Goal: Task Accomplishment & Management: Manage account settings

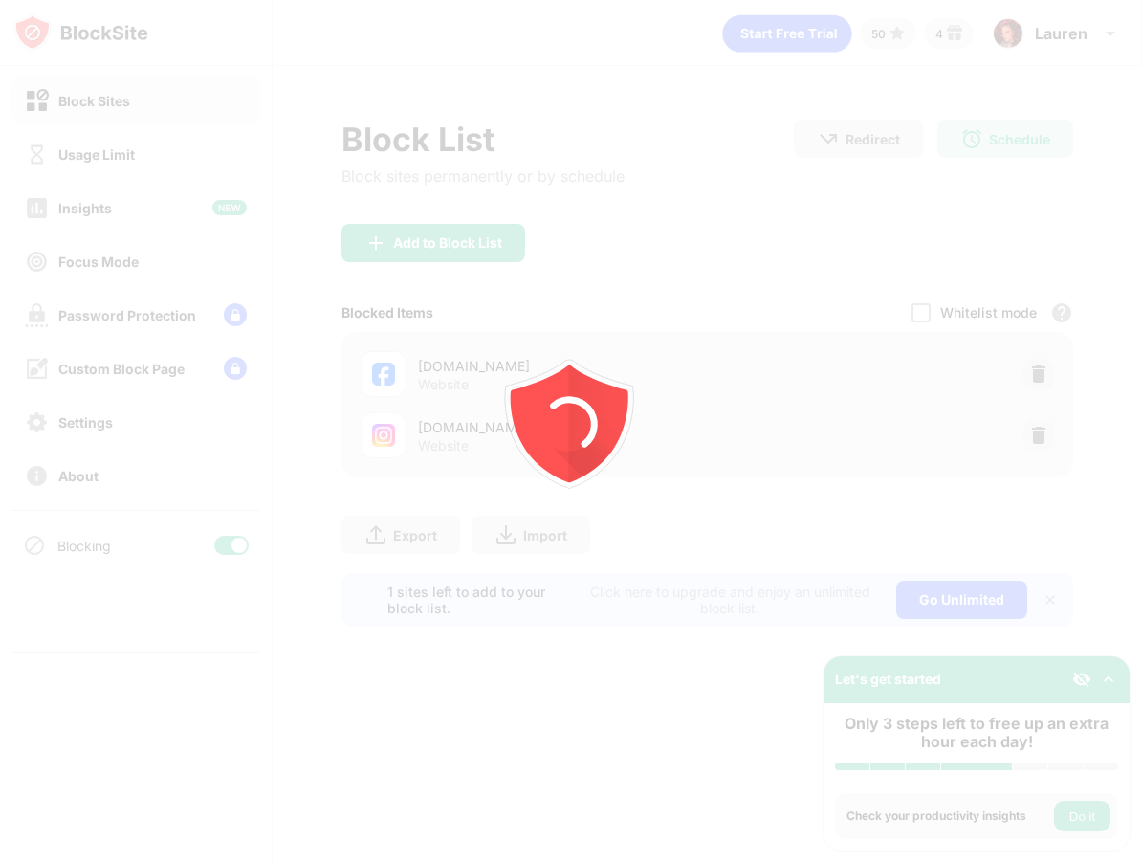
click at [1040, 436] on div at bounding box center [571, 431] width 1142 height 863
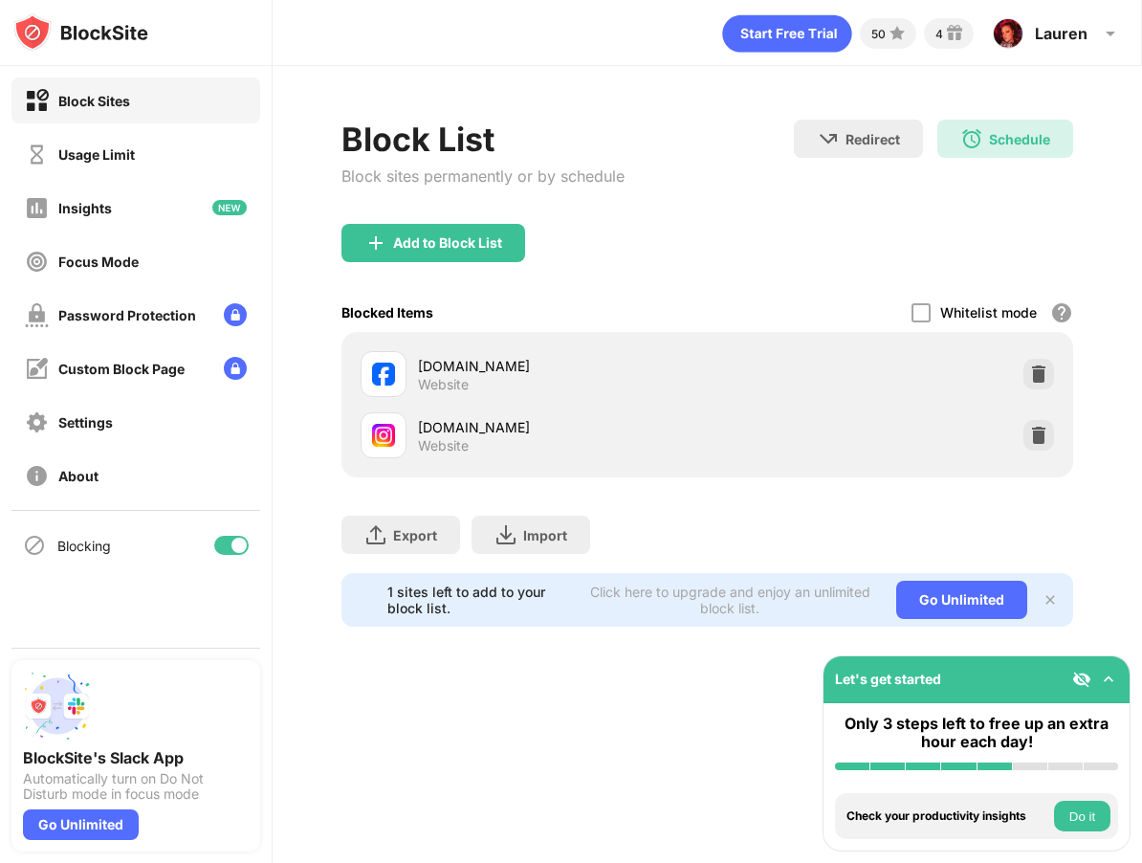
click at [1039, 436] on img at bounding box center [1038, 435] width 19 height 19
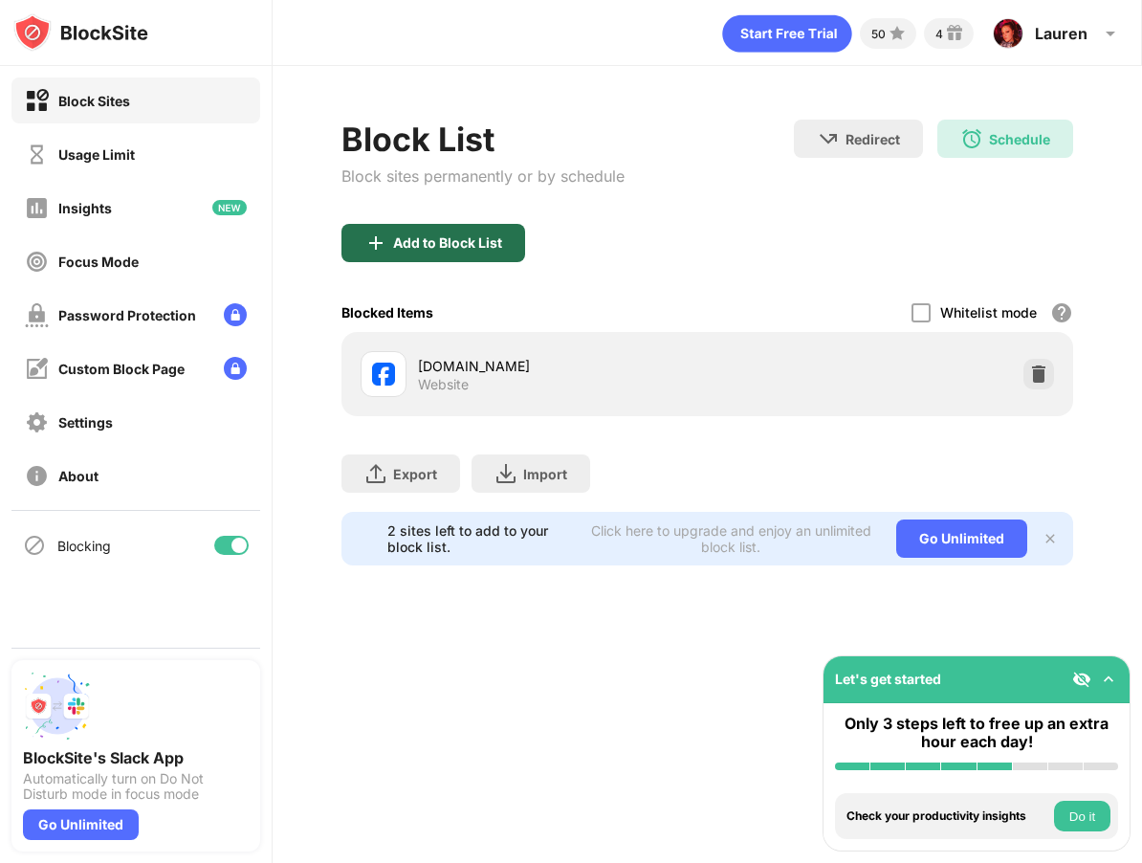
click at [477, 235] on div "Add to Block List" at bounding box center [447, 242] width 109 height 15
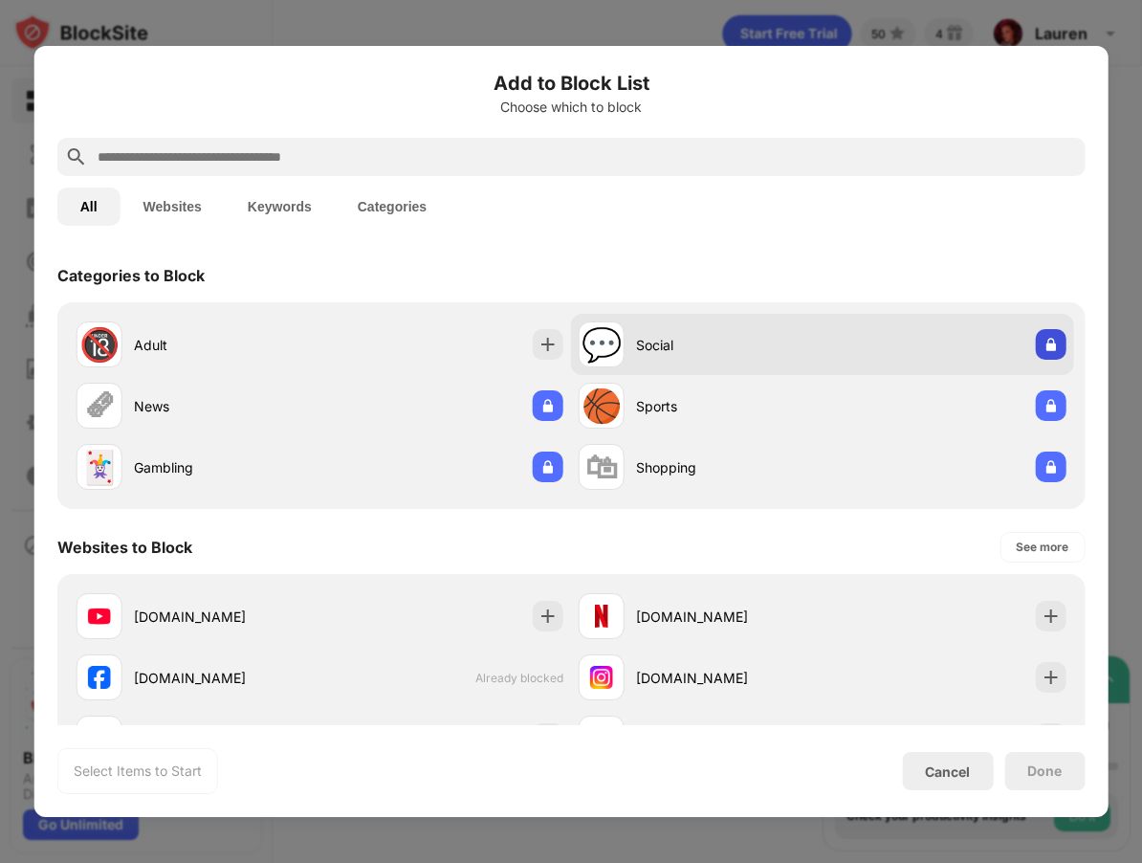
click at [1045, 345] on img at bounding box center [1050, 344] width 19 height 19
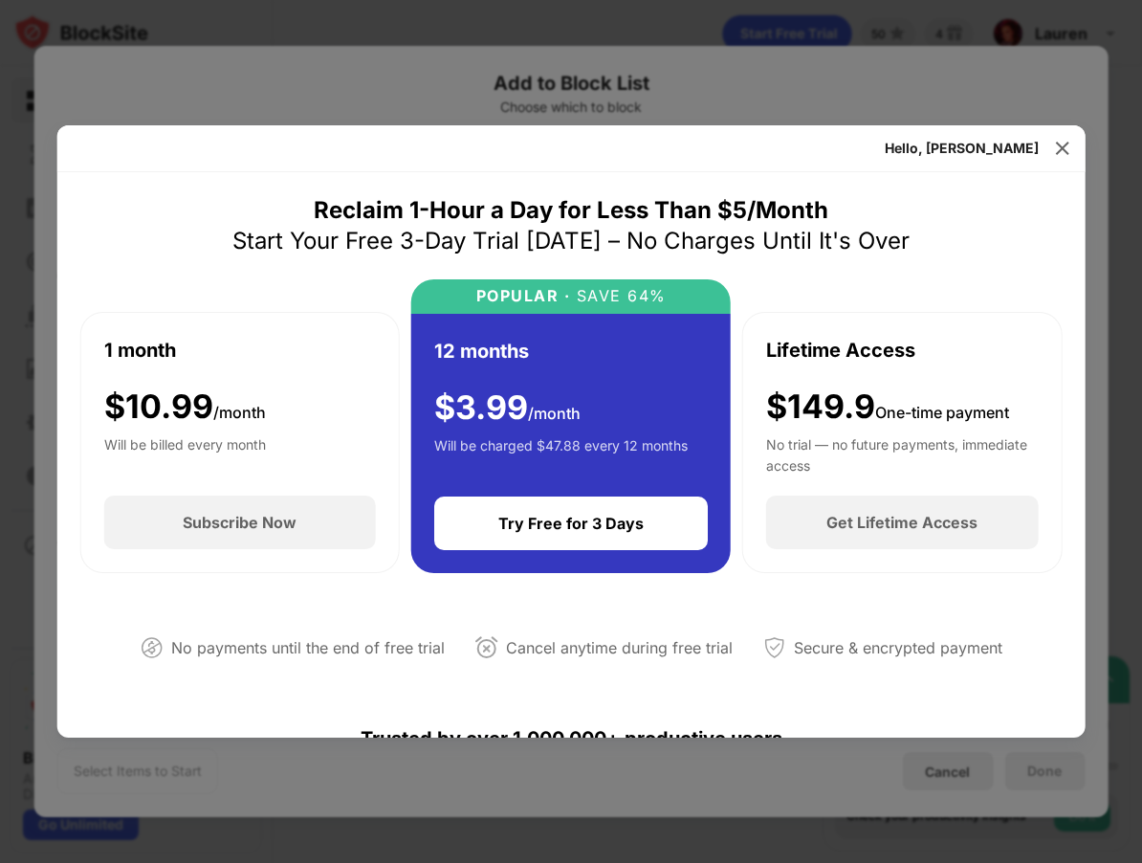
click at [1042, 143] on div "Hello, Lauren" at bounding box center [571, 148] width 1028 height 47
click at [1053, 144] on img at bounding box center [1061, 148] width 19 height 19
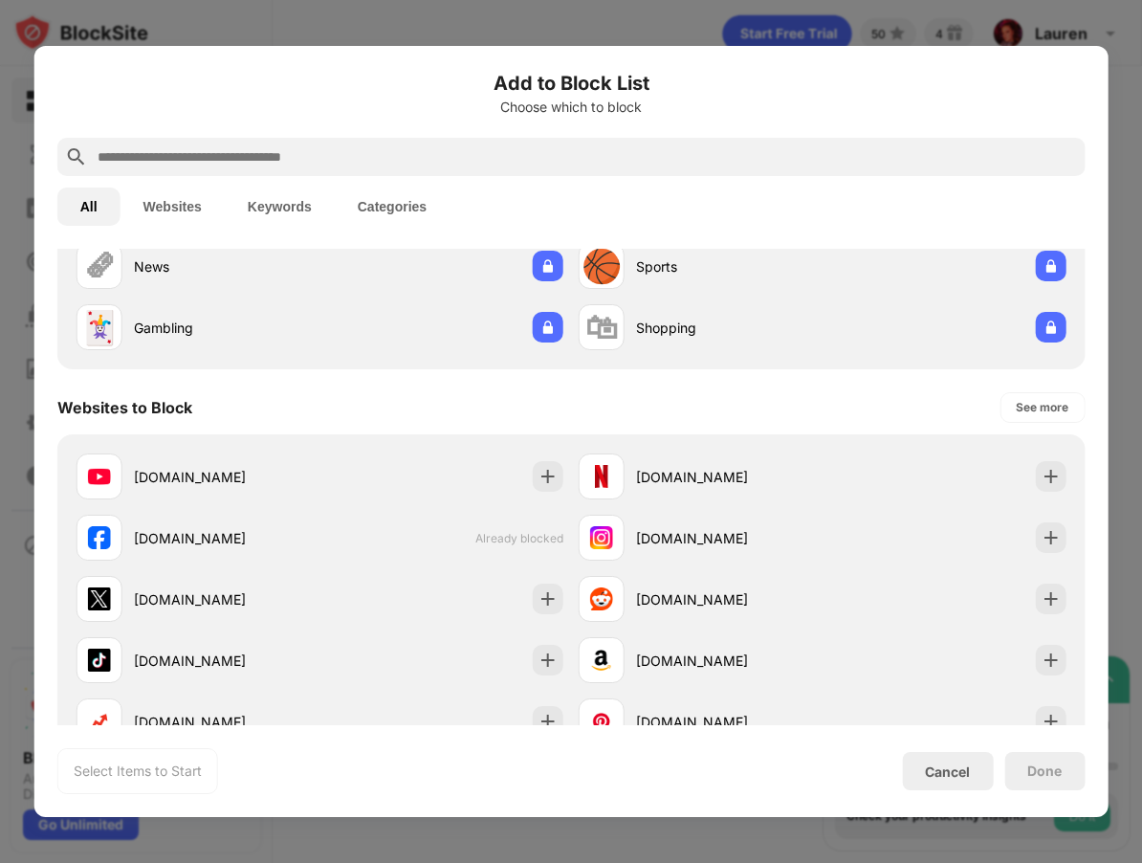
scroll to position [145, 0]
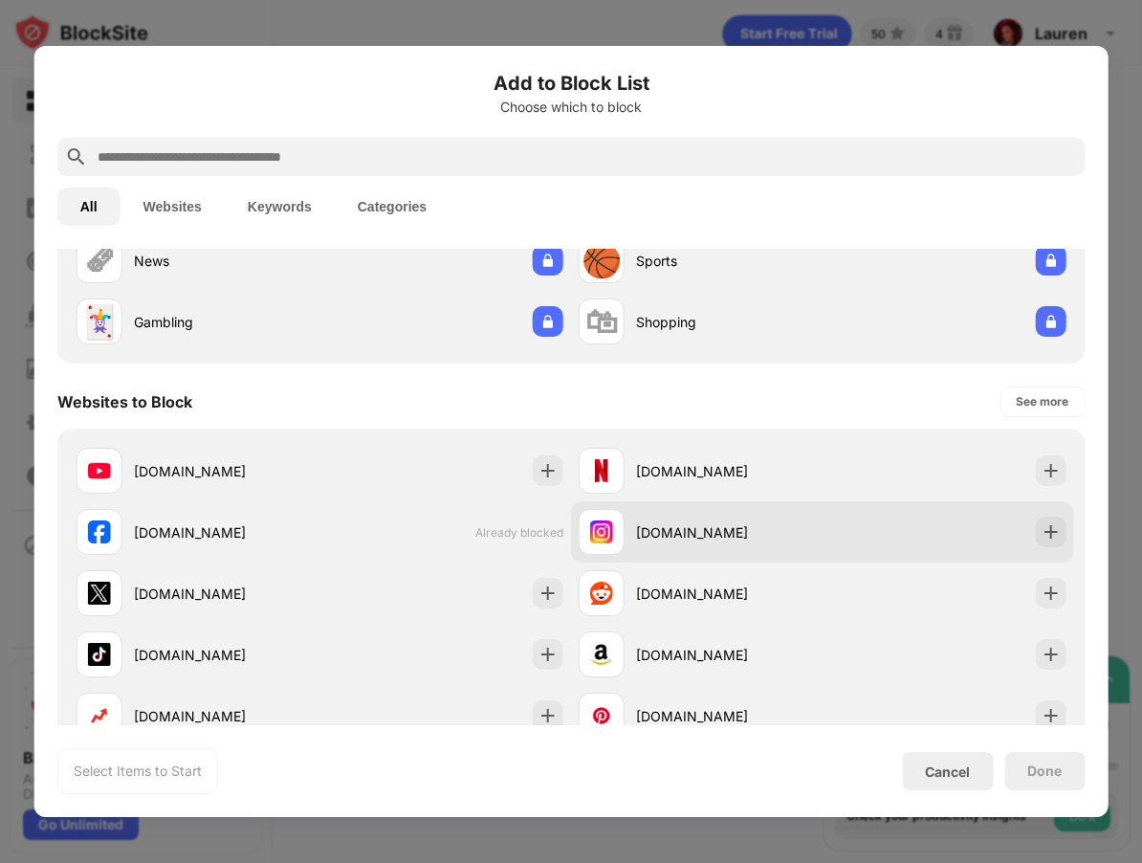
click at [1059, 533] on img at bounding box center [1050, 531] width 19 height 19
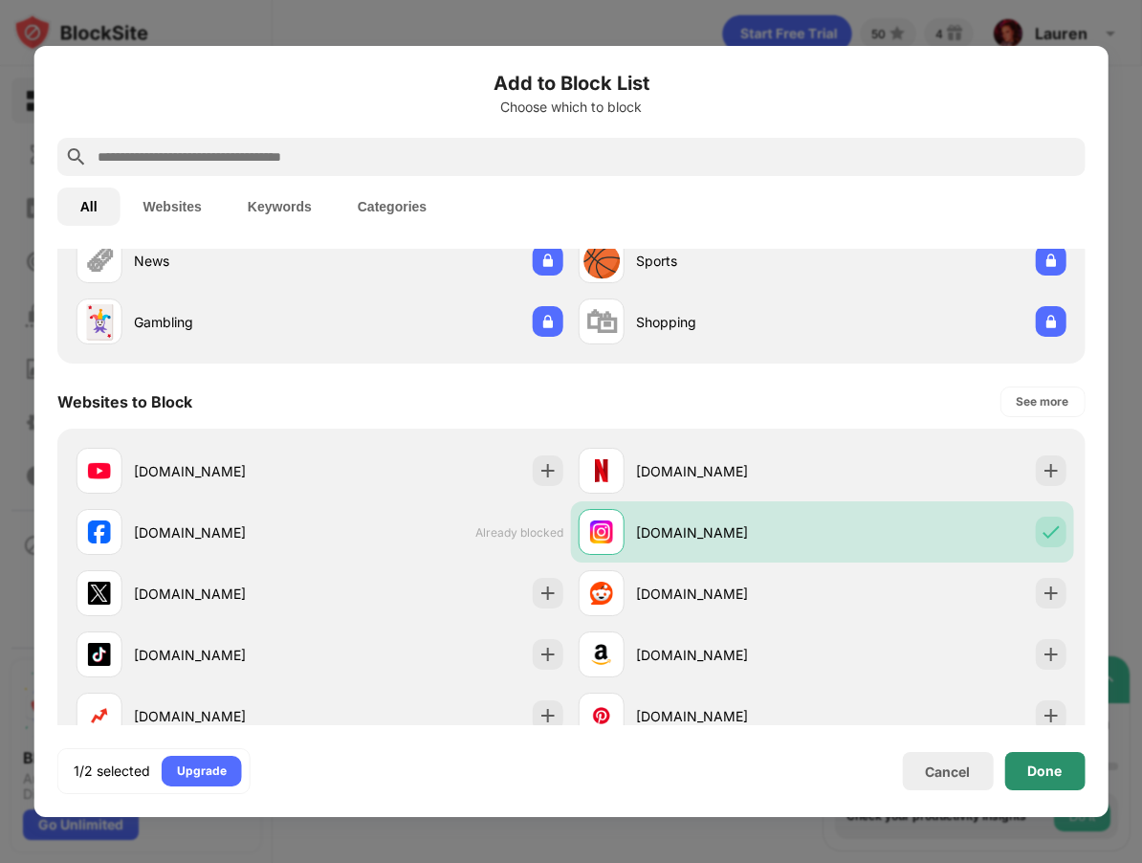
click at [1027, 763] on div "Done" at bounding box center [1044, 770] width 34 height 15
